Goal: Task Accomplishment & Management: Manage account settings

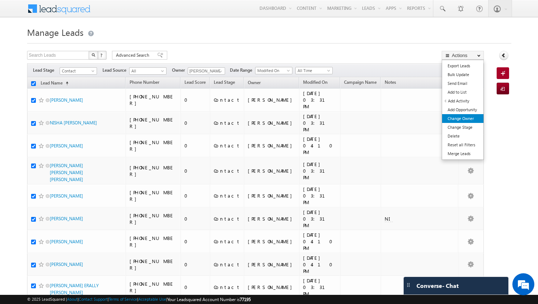
click at [466, 123] on link "Change Owner" at bounding box center [462, 118] width 41 height 9
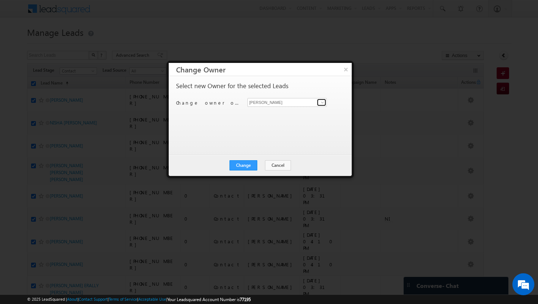
click at [322, 102] on span at bounding box center [322, 103] width 6 height 6
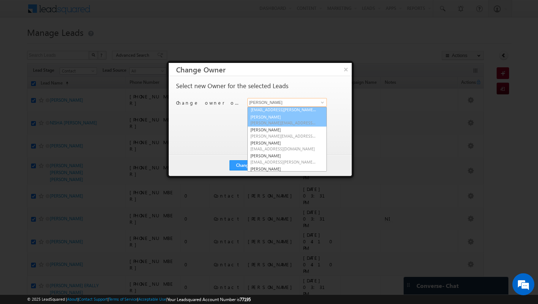
scroll to position [13, 0]
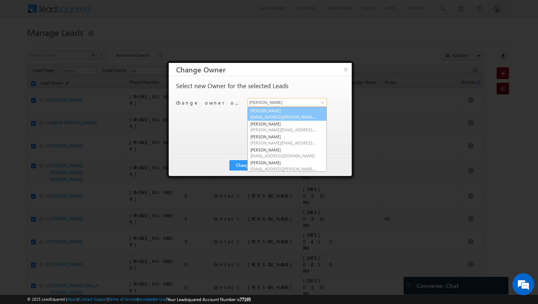
click at [292, 108] on link "Afeef Mohammad [EMAIL_ADDRESS][PERSON_NAME][DOMAIN_NAME]" at bounding box center [286, 114] width 79 height 14
type input "[PERSON_NAME]"
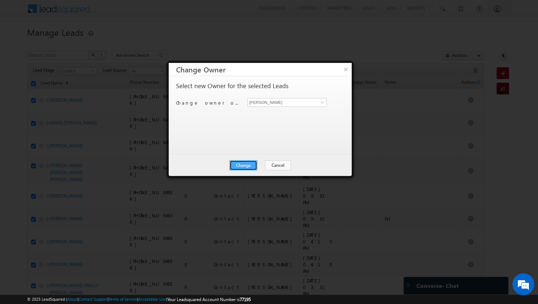
click at [251, 162] on button "Change" at bounding box center [243, 165] width 28 height 10
click at [261, 166] on button "Close" at bounding box center [260, 165] width 23 height 10
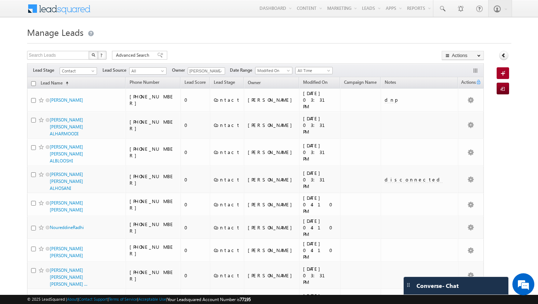
click at [33, 84] on input "checkbox" at bounding box center [33, 83] width 5 height 5
checkbox input "true"
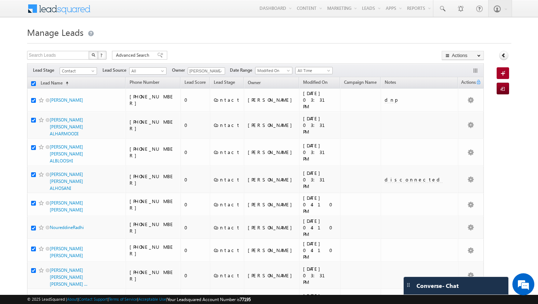
checkbox input "true"
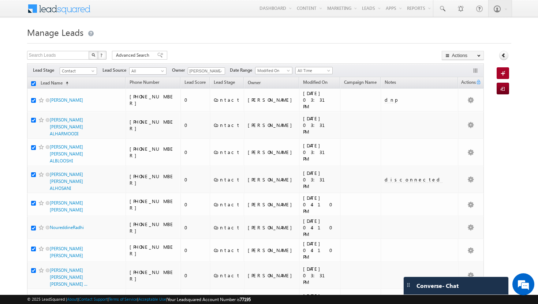
checkbox input "true"
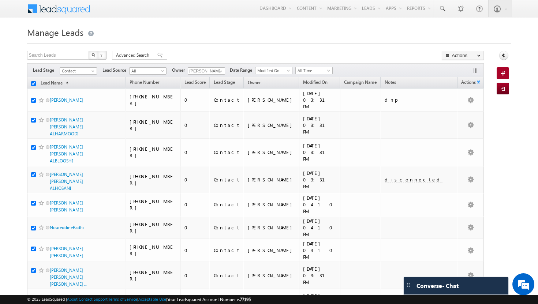
checkbox input "true"
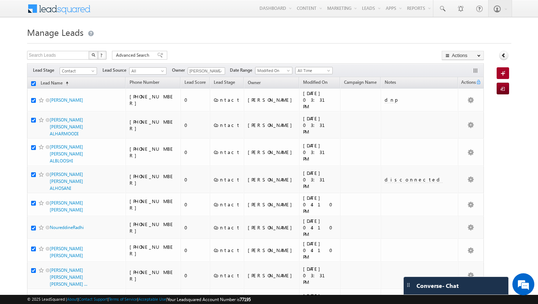
checkbox input "true"
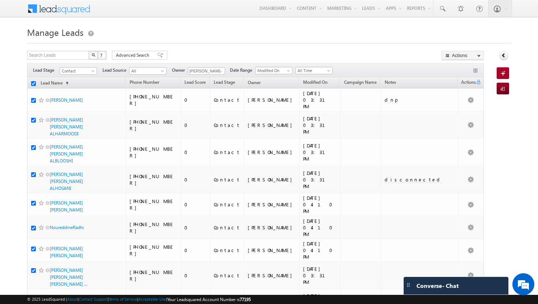
checkbox input "true"
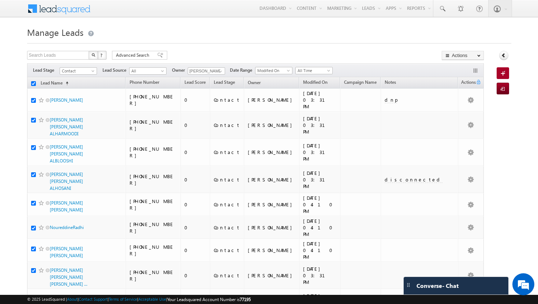
checkbox input "true"
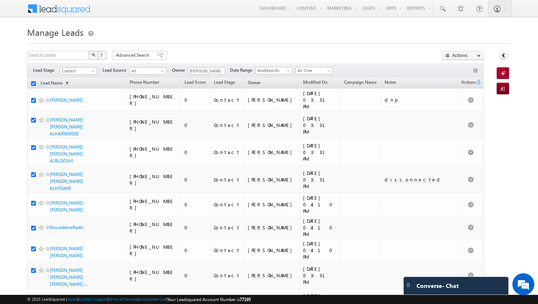
checkbox input "true"
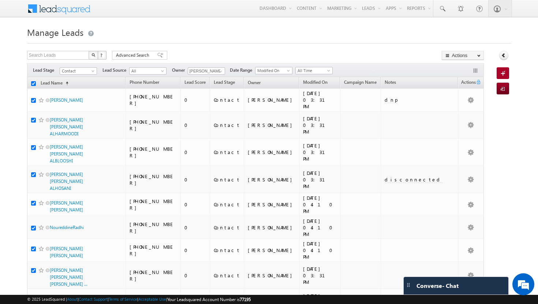
checkbox input "true"
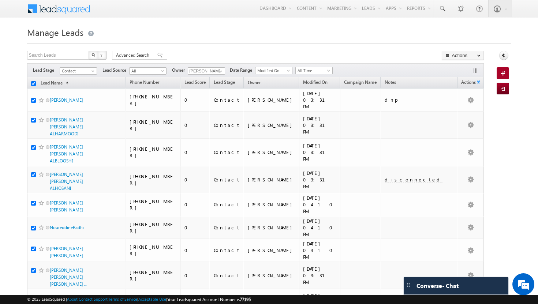
checkbox input "true"
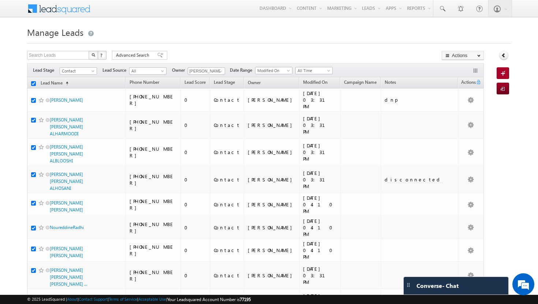
checkbox input "true"
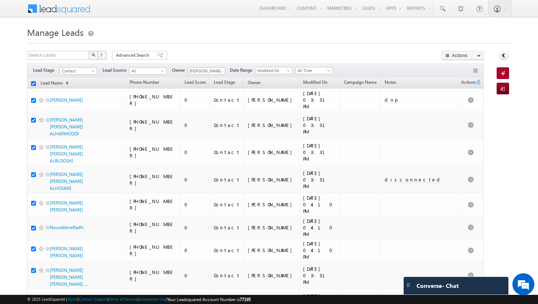
checkbox input "true"
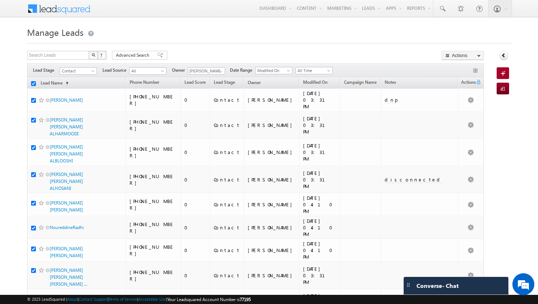
checkbox input "true"
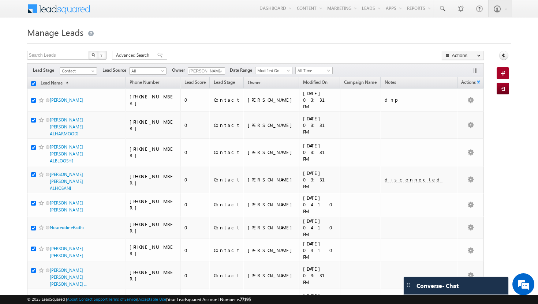
checkbox input "true"
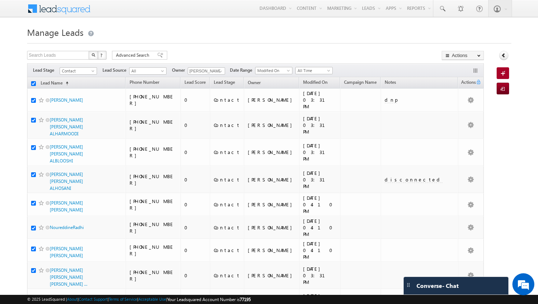
checkbox input "true"
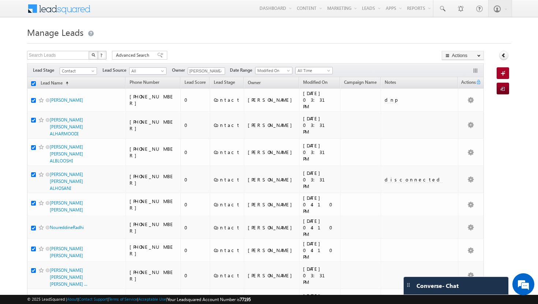
checkbox input "true"
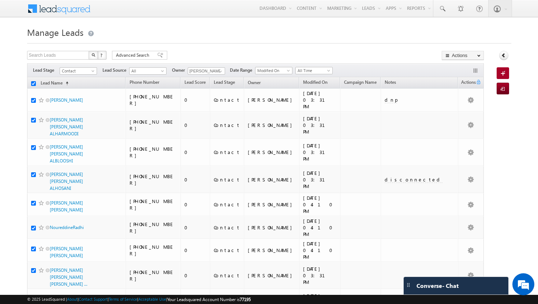
checkbox input "true"
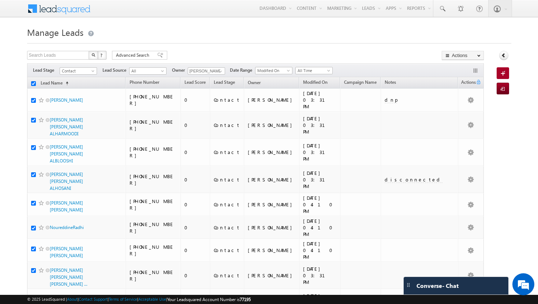
checkbox input "true"
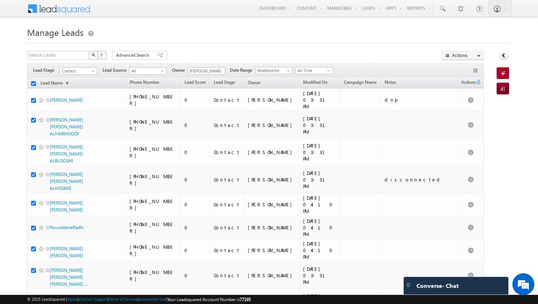
checkbox input "true"
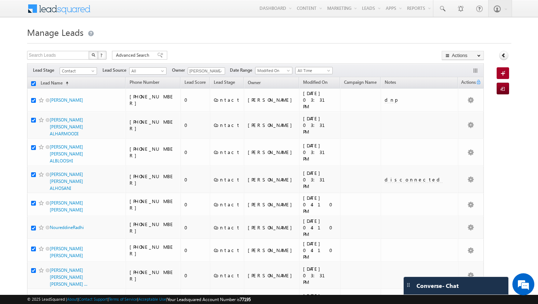
checkbox input "true"
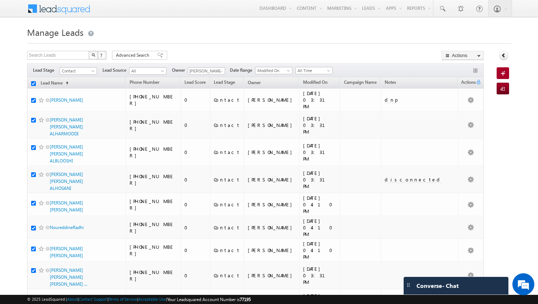
checkbox input "true"
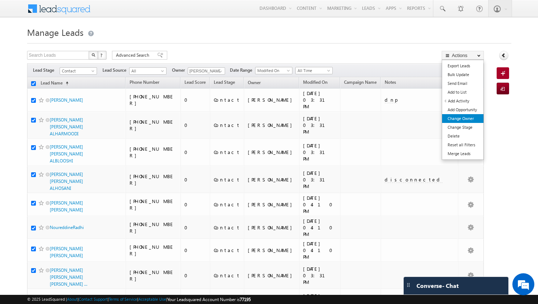
click at [462, 115] on link "Change Owner" at bounding box center [462, 118] width 41 height 9
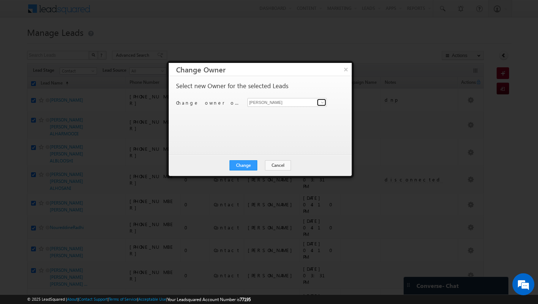
click at [319, 101] on span at bounding box center [322, 103] width 6 height 6
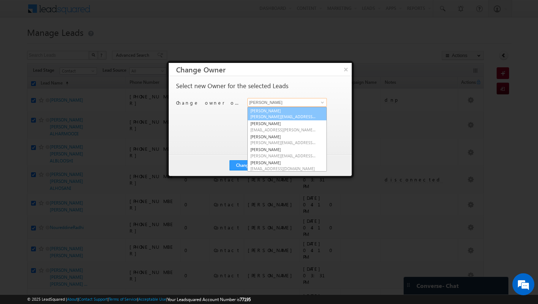
click at [305, 110] on link "[PERSON_NAME][DEMOGRAPHIC_DATA] [PERSON_NAME][EMAIL_ADDRESS][DOMAIN_NAME]" at bounding box center [286, 114] width 79 height 14
type input "[PERSON_NAME]"
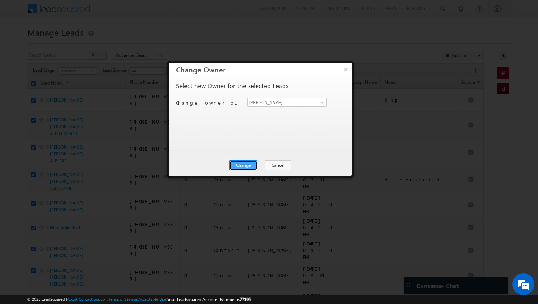
click at [249, 165] on button "Change" at bounding box center [243, 165] width 28 height 10
click at [263, 166] on button "Close" at bounding box center [260, 165] width 23 height 10
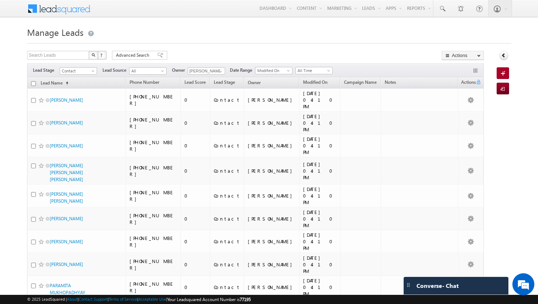
click at [34, 85] on input "checkbox" at bounding box center [33, 83] width 5 height 5
checkbox input "true"
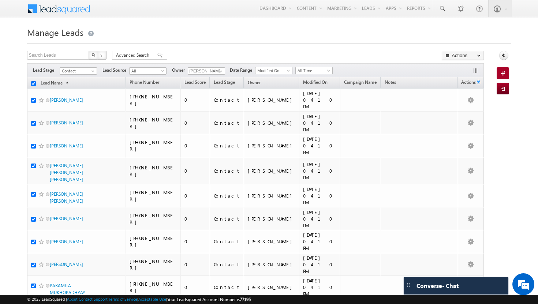
checkbox input "true"
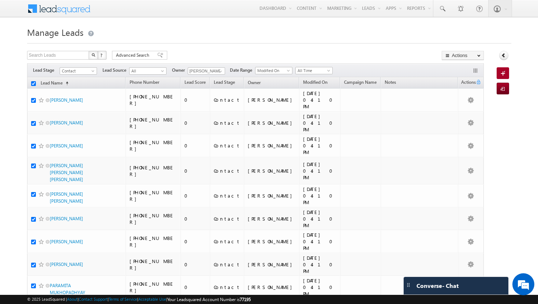
checkbox input "true"
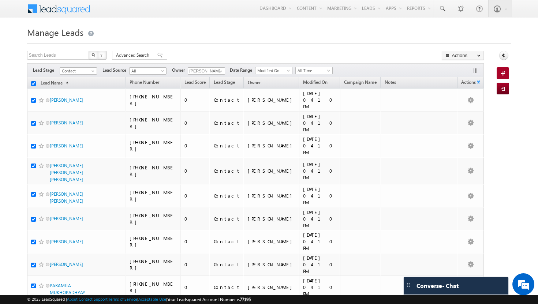
checkbox input "true"
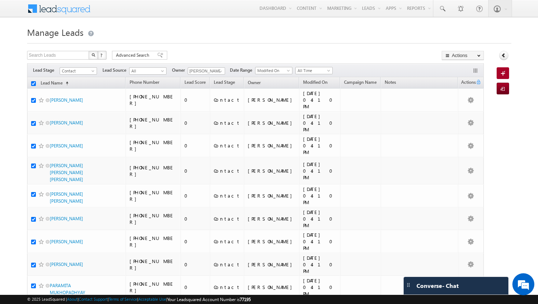
checkbox input "true"
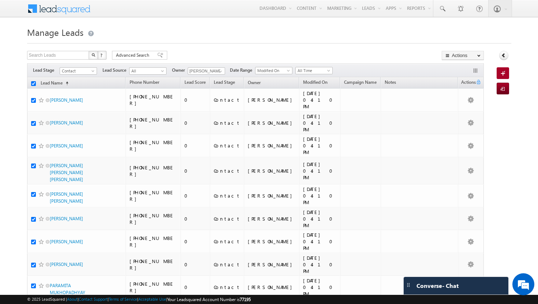
checkbox input "true"
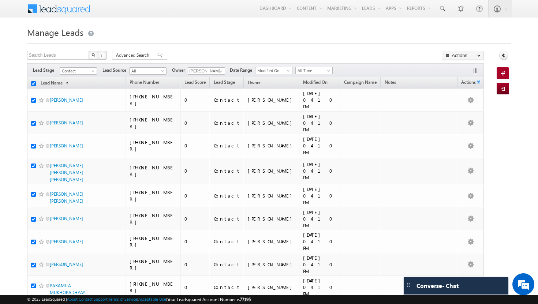
checkbox input "true"
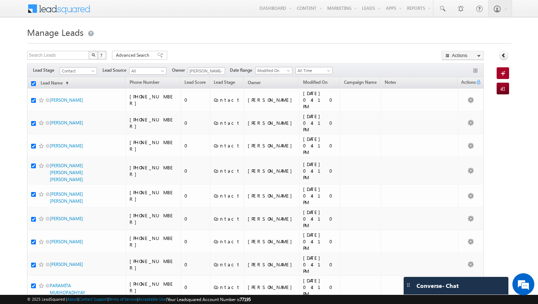
checkbox input "true"
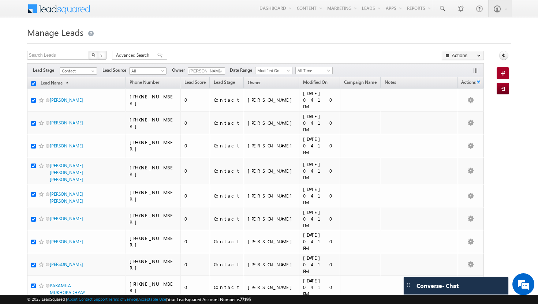
checkbox input "true"
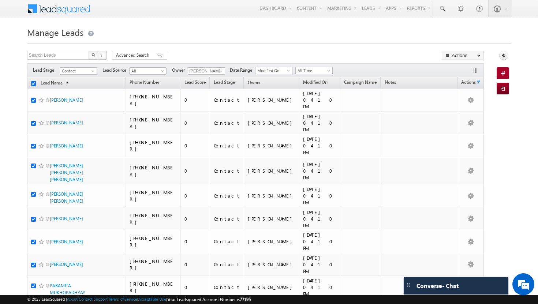
checkbox input "true"
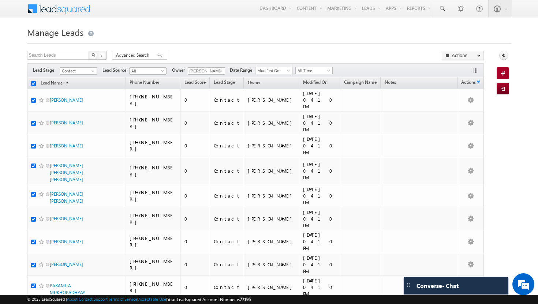
checkbox input "true"
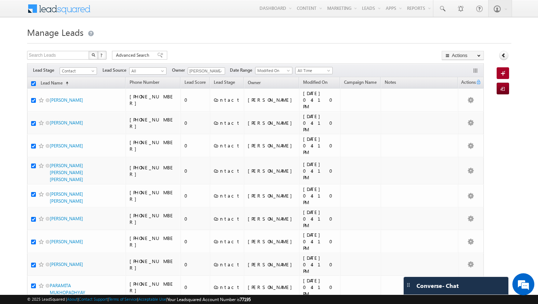
checkbox input "true"
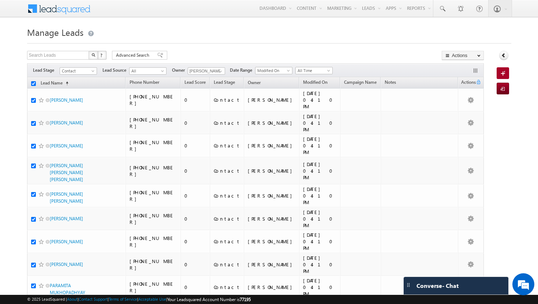
checkbox input "true"
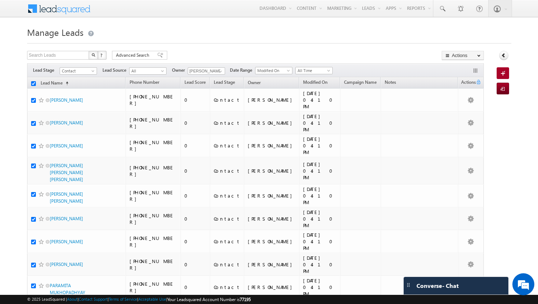
checkbox input "true"
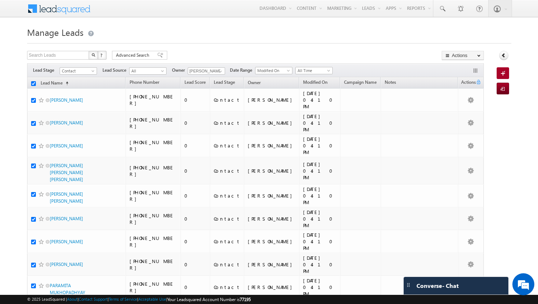
checkbox input "true"
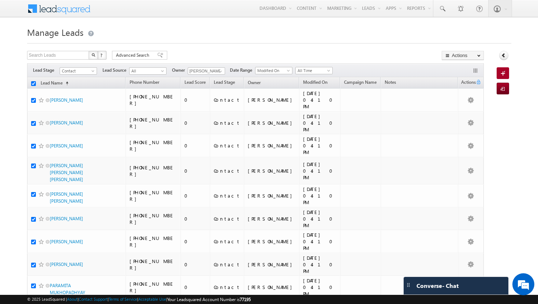
checkbox input "true"
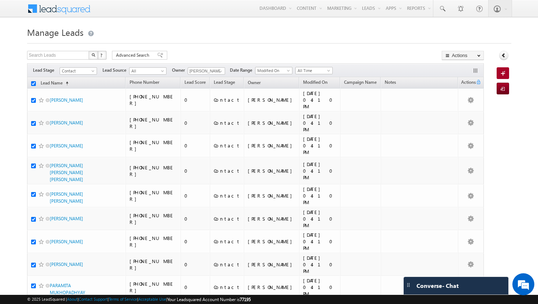
checkbox input "true"
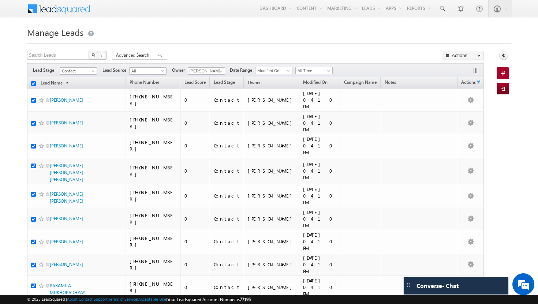
checkbox input "true"
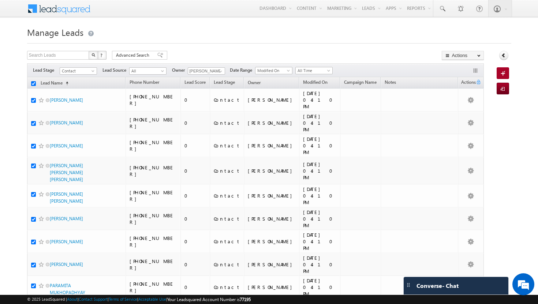
checkbox input "true"
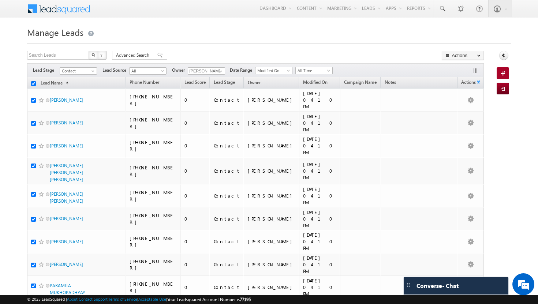
checkbox input "true"
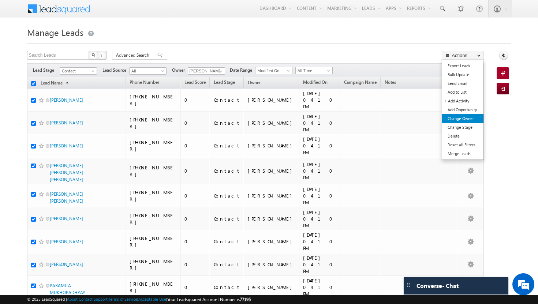
click at [466, 120] on link "Change Owner" at bounding box center [462, 118] width 41 height 9
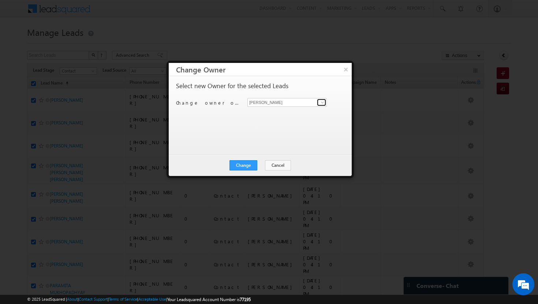
click at [324, 101] on span at bounding box center [322, 103] width 6 height 6
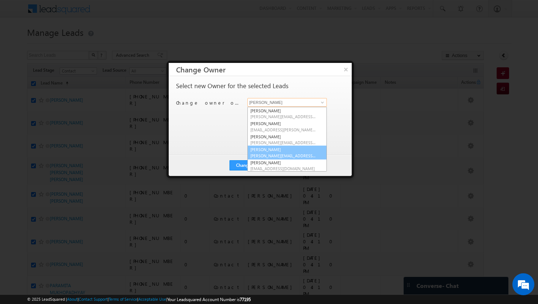
click at [284, 151] on link "[PERSON_NAME] Tp [EMAIL_ADDRESS][DOMAIN_NAME]" at bounding box center [286, 153] width 79 height 14
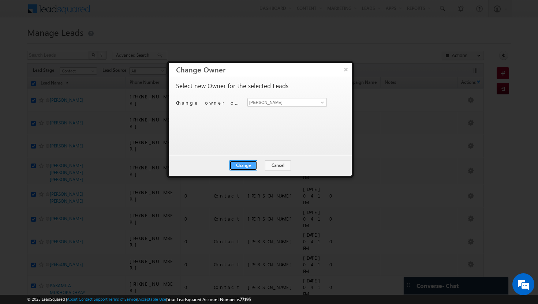
click at [246, 164] on button "Change" at bounding box center [243, 165] width 28 height 10
click at [259, 164] on button "Close" at bounding box center [260, 165] width 23 height 10
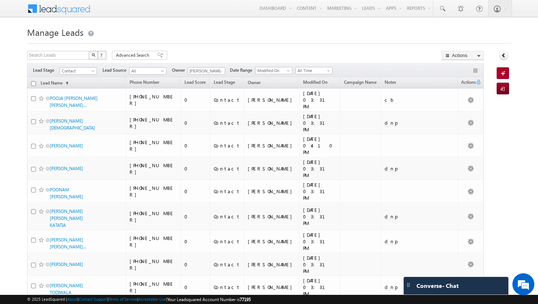
click at [33, 84] on input "checkbox" at bounding box center [33, 83] width 5 height 5
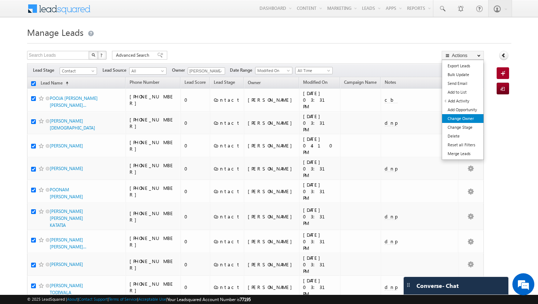
click at [467, 118] on link "Change Owner" at bounding box center [462, 118] width 41 height 9
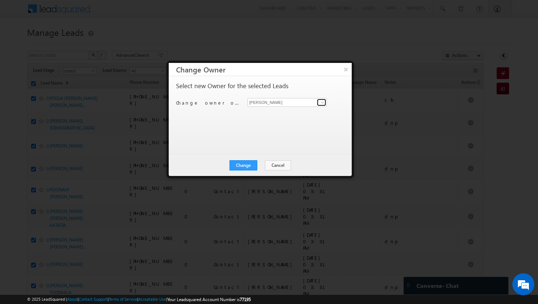
click at [326, 100] on link at bounding box center [321, 102] width 9 height 7
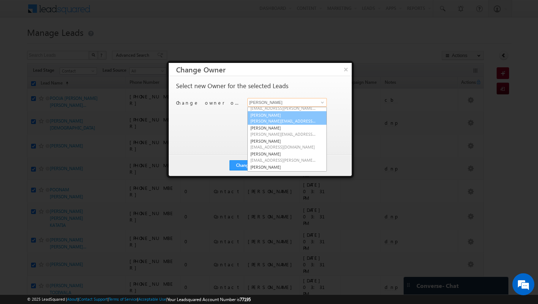
scroll to position [23, 0]
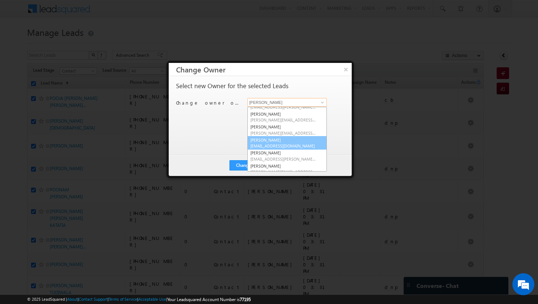
click at [291, 142] on link "[PERSON_NAME] [PERSON_NAME][EMAIL_ADDRESS][DOMAIN_NAME]" at bounding box center [286, 143] width 79 height 14
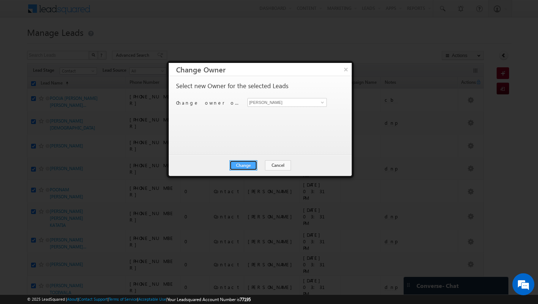
click at [248, 163] on button "Change" at bounding box center [243, 165] width 28 height 10
click at [261, 164] on button "Close" at bounding box center [260, 165] width 23 height 10
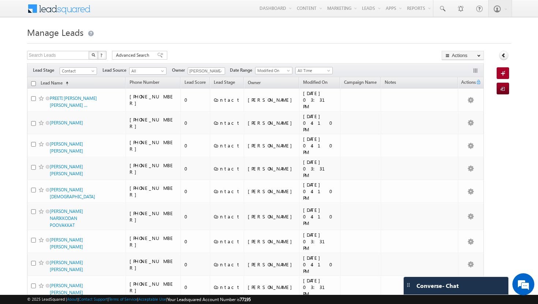
click at [34, 84] on input "checkbox" at bounding box center [33, 83] width 5 height 5
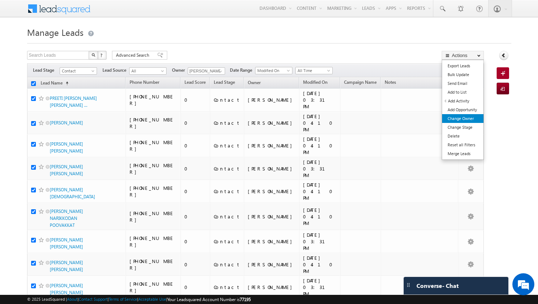
click at [462, 119] on link "Change Owner" at bounding box center [462, 118] width 41 height 9
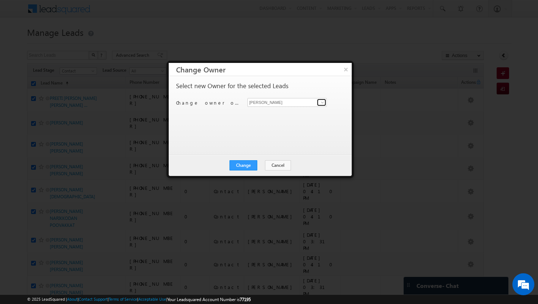
click at [323, 104] on span at bounding box center [322, 103] width 6 height 6
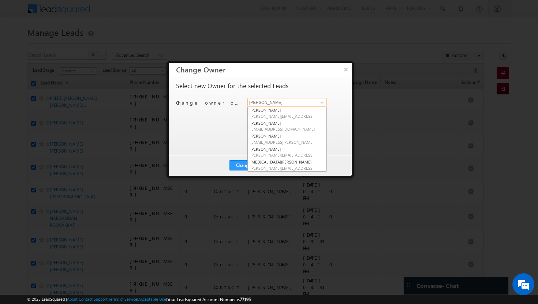
scroll to position [41, 0]
click at [293, 138] on span "[EMAIL_ADDRESS][PERSON_NAME][DOMAIN_NAME]" at bounding box center [283, 140] width 66 height 5
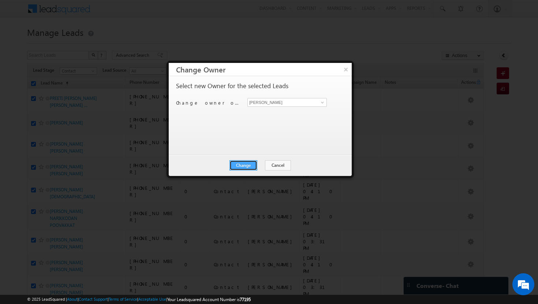
click at [243, 168] on button "Change" at bounding box center [243, 165] width 28 height 10
click at [263, 165] on button "Close" at bounding box center [260, 165] width 23 height 10
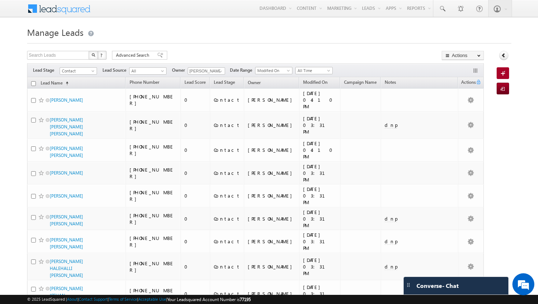
click at [34, 84] on input "checkbox" at bounding box center [33, 83] width 5 height 5
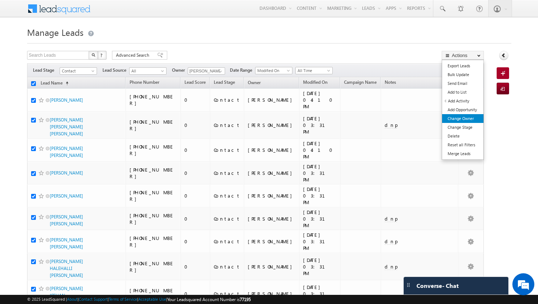
click at [471, 119] on link "Change Owner" at bounding box center [462, 118] width 41 height 9
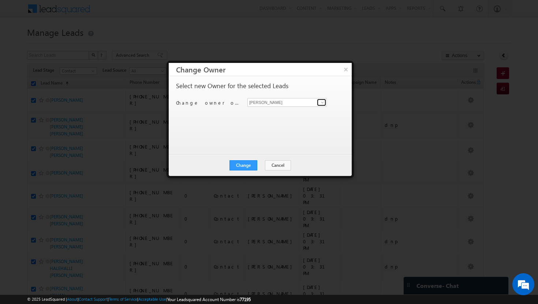
click at [323, 102] on span at bounding box center [322, 103] width 6 height 6
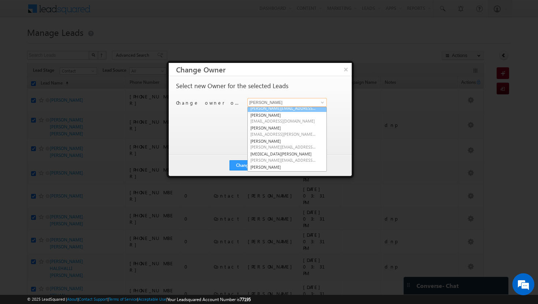
scroll to position [48, 0]
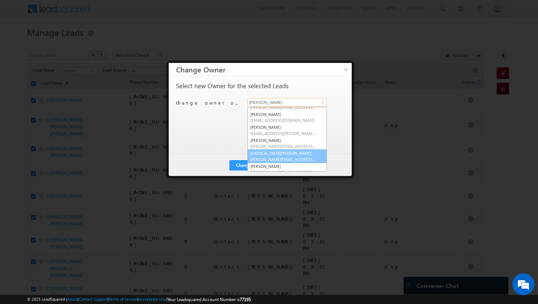
click at [292, 155] on link "[MEDICAL_DATA][PERSON_NAME] [MEDICAL_DATA][PERSON_NAME][EMAIL_ADDRESS][DOMAIN_N…" at bounding box center [286, 156] width 79 height 14
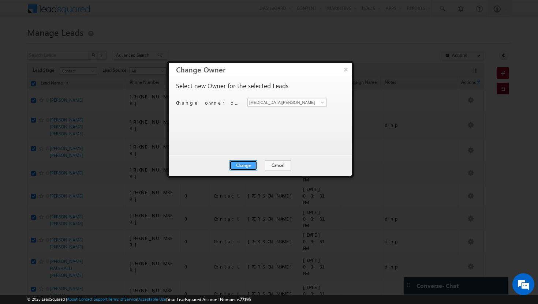
click at [249, 160] on button "Change" at bounding box center [243, 165] width 28 height 10
click at [256, 163] on button "Close" at bounding box center [260, 165] width 23 height 10
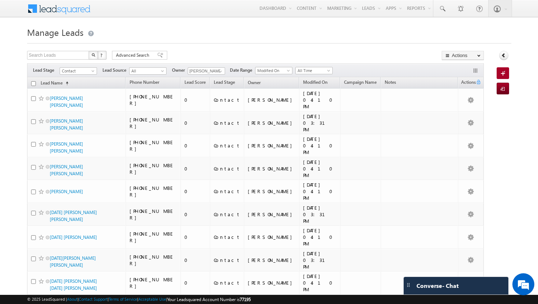
click at [33, 83] on input "checkbox" at bounding box center [33, 83] width 5 height 5
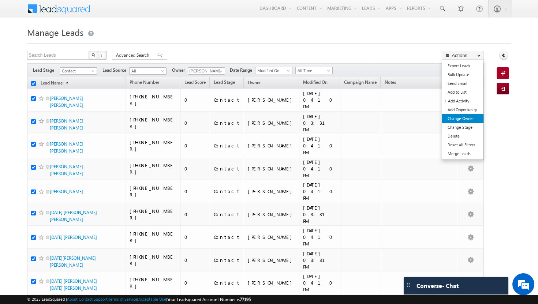
click at [470, 115] on link "Change Owner" at bounding box center [462, 118] width 41 height 9
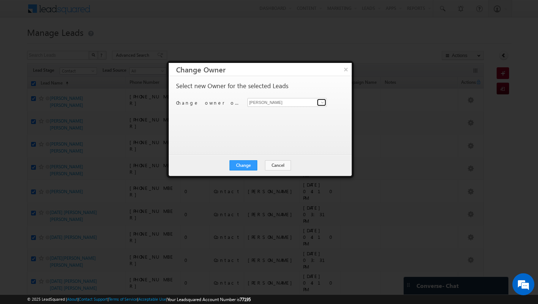
click at [324, 101] on span at bounding box center [322, 103] width 6 height 6
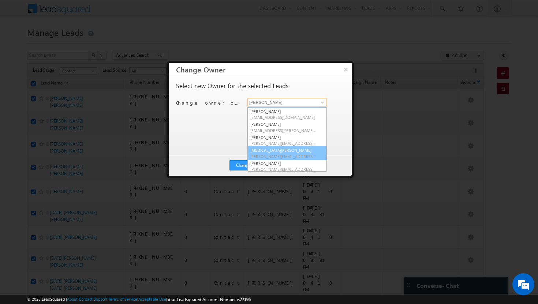
scroll to position [66, 0]
click at [285, 152] on span "[PERSON_NAME][EMAIL_ADDRESS][DOMAIN_NAME]" at bounding box center [283, 154] width 66 height 5
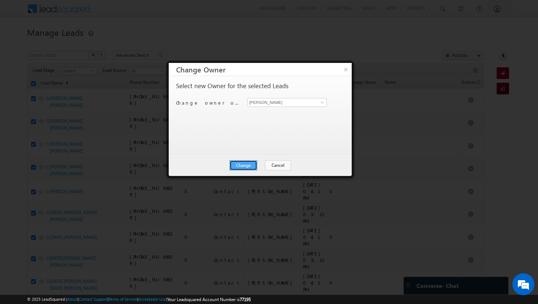
click at [251, 164] on button "Change" at bounding box center [243, 165] width 28 height 10
click at [261, 163] on button "Close" at bounding box center [260, 165] width 23 height 10
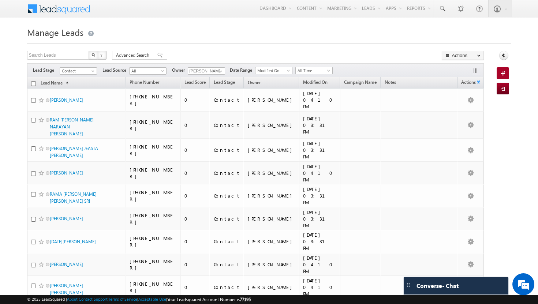
click at [34, 84] on input "checkbox" at bounding box center [33, 83] width 5 height 5
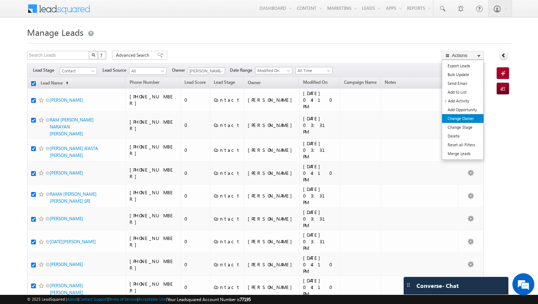
click at [470, 120] on link "Change Owner" at bounding box center [462, 118] width 41 height 9
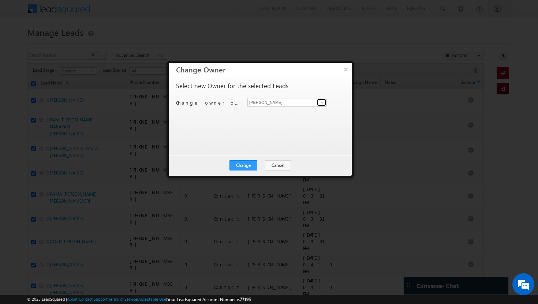
click at [322, 101] on span at bounding box center [322, 103] width 6 height 6
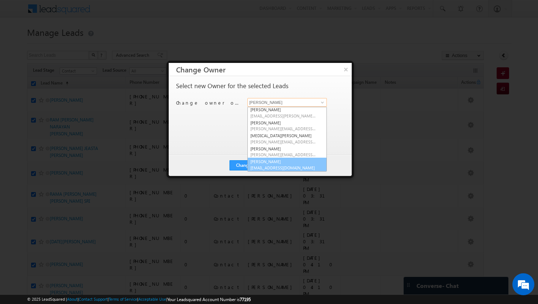
scroll to position [66, 0]
click at [287, 165] on span "[EMAIL_ADDRESS][DOMAIN_NAME]" at bounding box center [283, 167] width 66 height 5
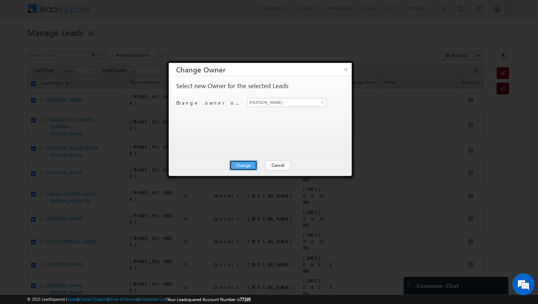
click at [243, 167] on button "Change" at bounding box center [243, 165] width 28 height 10
click at [256, 165] on button "Close" at bounding box center [260, 165] width 23 height 10
